Goal: Task Accomplishment & Management: Use online tool/utility

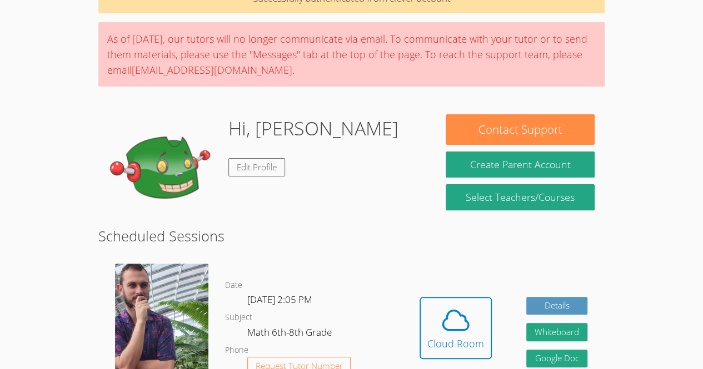
scroll to position [66, 0]
click at [454, 321] on icon at bounding box center [455, 320] width 31 height 31
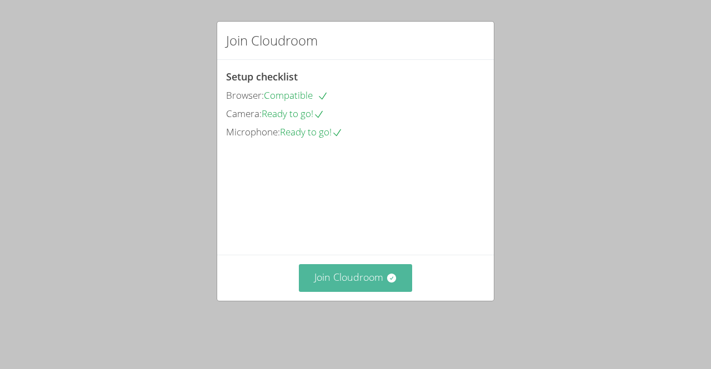
click at [366, 292] on button "Join Cloudroom" at bounding box center [356, 277] width 114 height 27
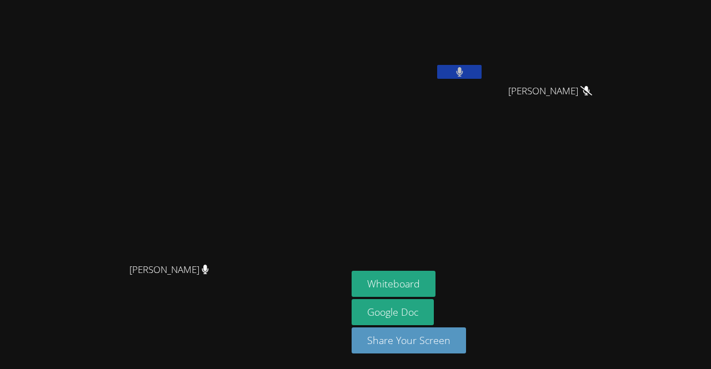
click at [482, 66] on button at bounding box center [459, 72] width 44 height 14
click at [436, 279] on button "Whiteboard" at bounding box center [394, 284] width 84 height 26
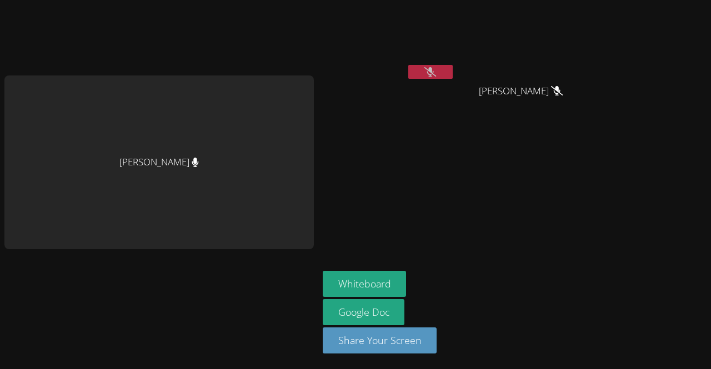
click at [434, 65] on button at bounding box center [430, 72] width 44 height 14
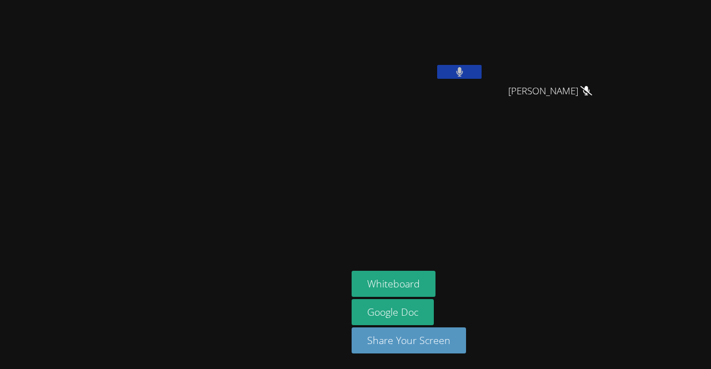
click at [257, 72] on video at bounding box center [174, 162] width 167 height 191
click at [482, 73] on button at bounding box center [459, 72] width 44 height 14
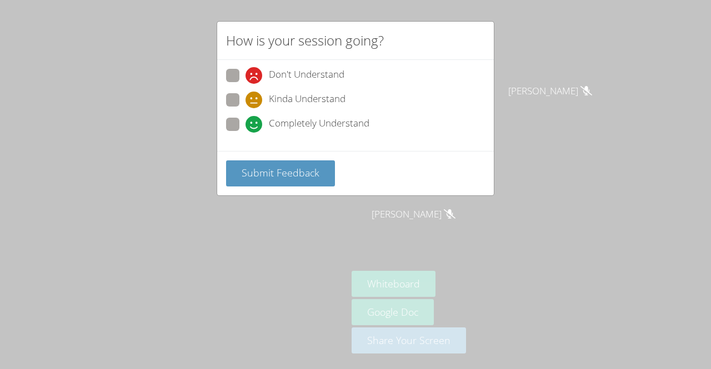
click at [246, 133] on span at bounding box center [246, 133] width 0 height 0
click at [246, 123] on input "Completely Understand" at bounding box center [250, 122] width 9 height 9
radio input "true"
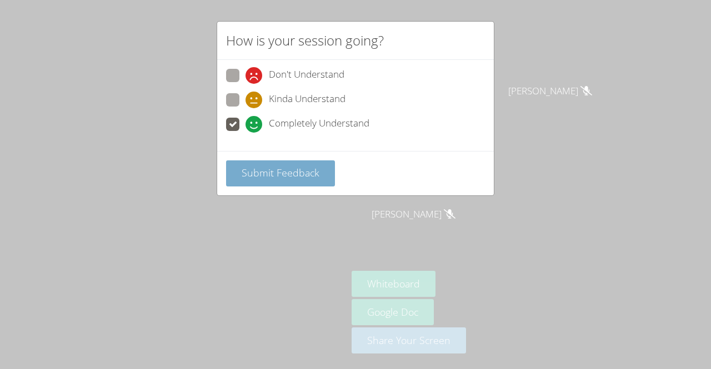
click at [261, 176] on span "Submit Feedback" at bounding box center [281, 172] width 78 height 13
